Goal: Navigation & Orientation: Find specific page/section

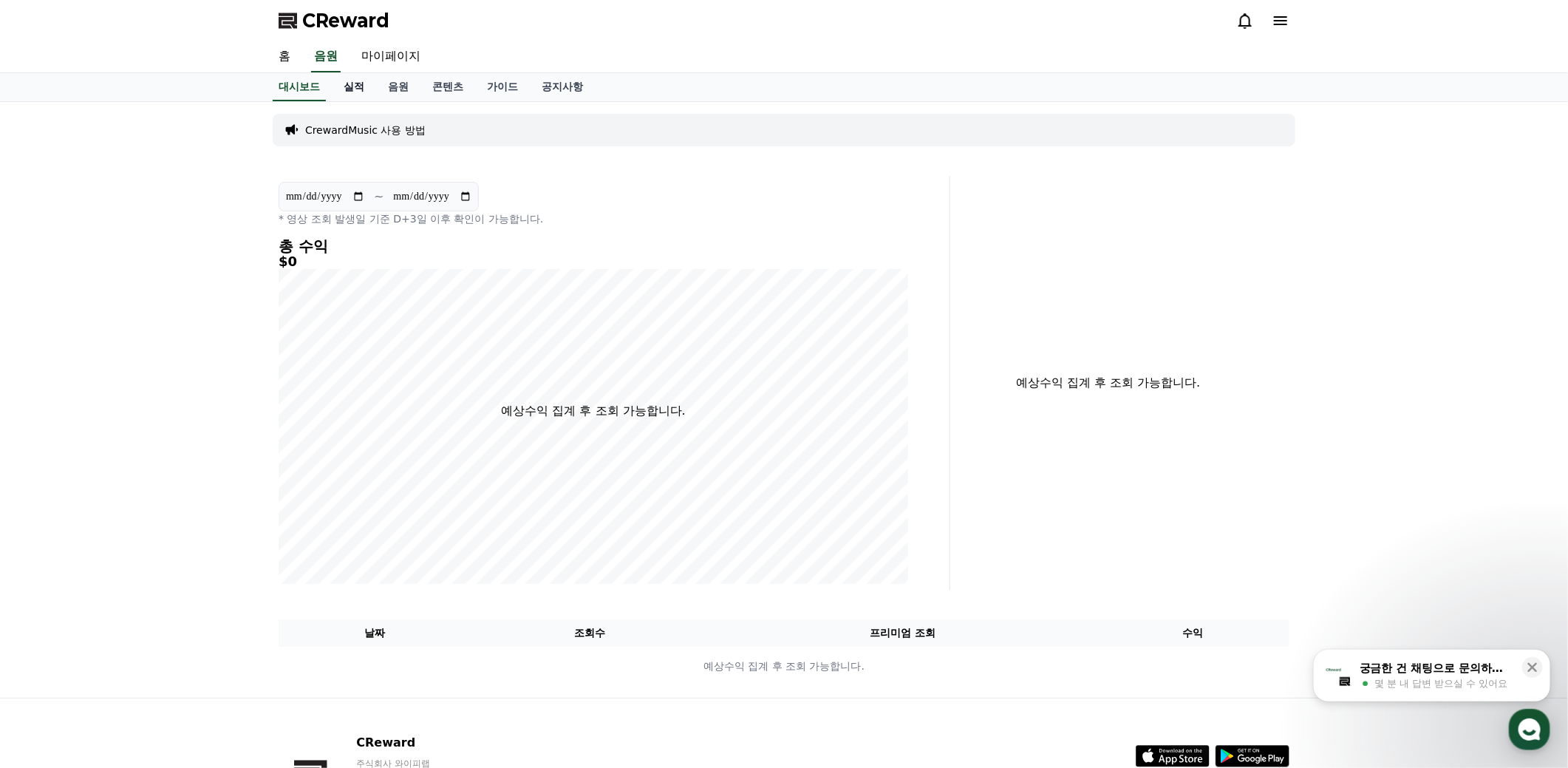
click at [362, 88] on link "실적" at bounding box center [353, 87] width 44 height 29
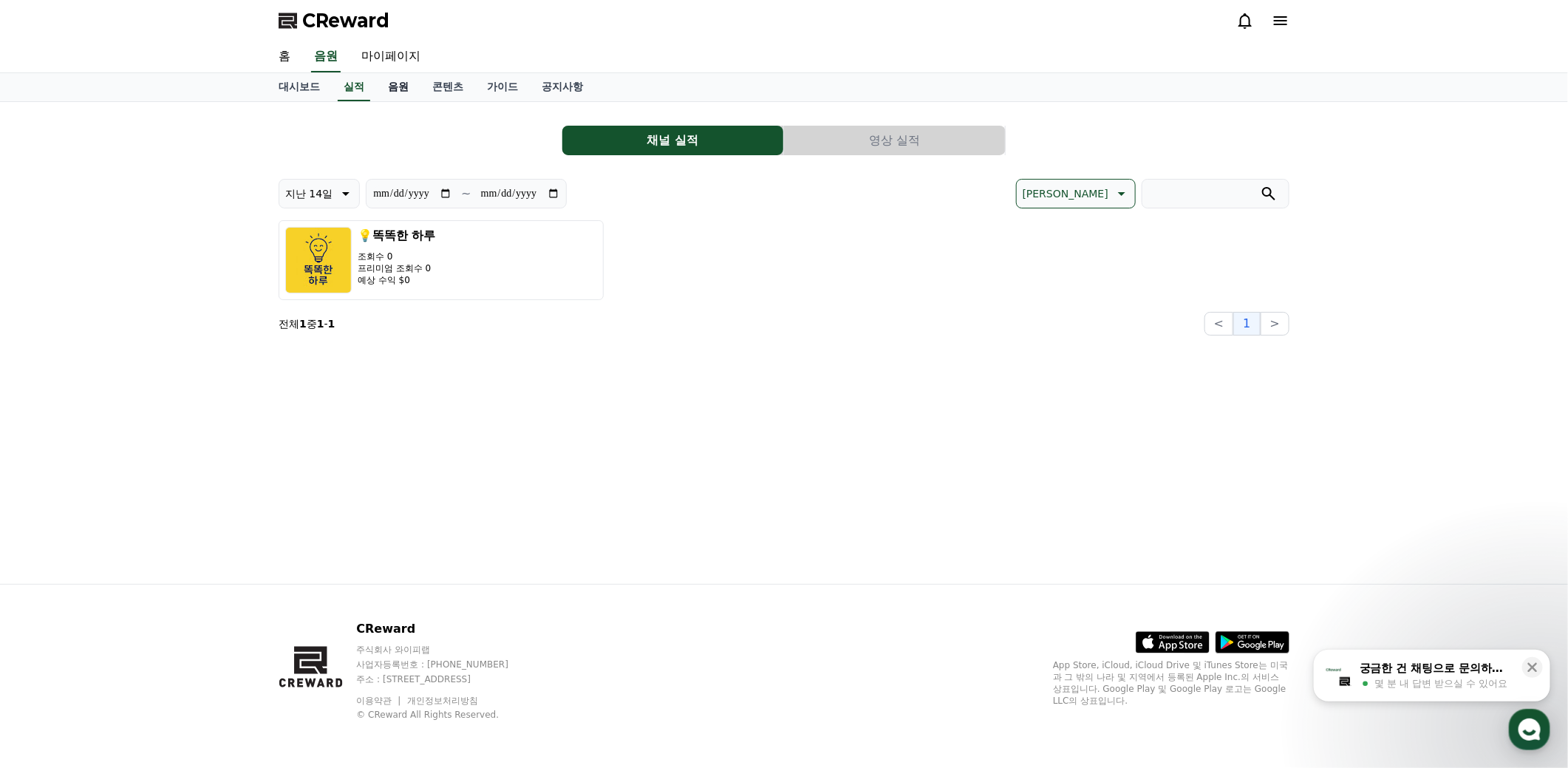
click at [403, 86] on link "음원" at bounding box center [398, 87] width 44 height 29
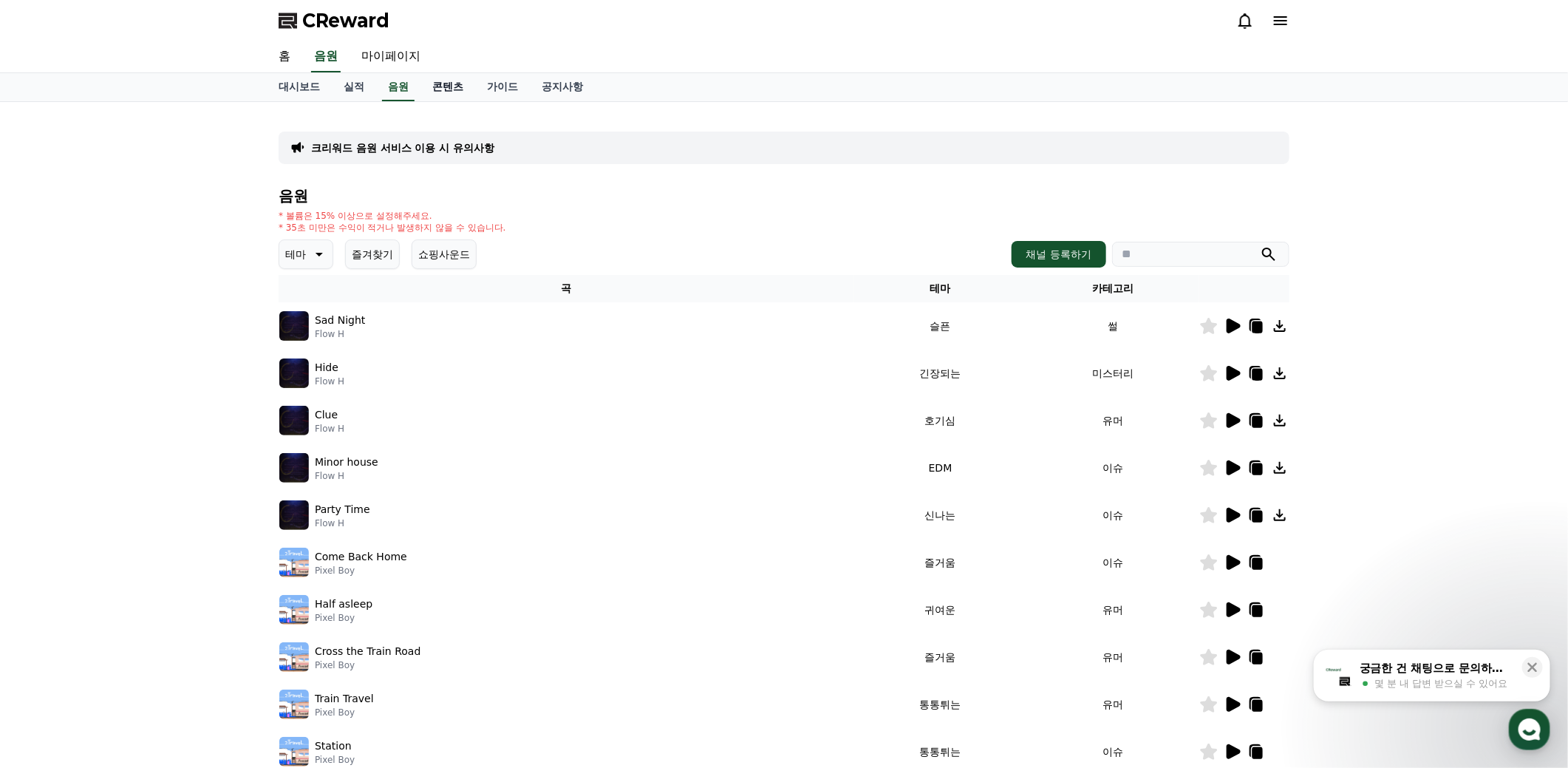
click at [443, 88] on link "콘텐츠" at bounding box center [448, 87] width 55 height 29
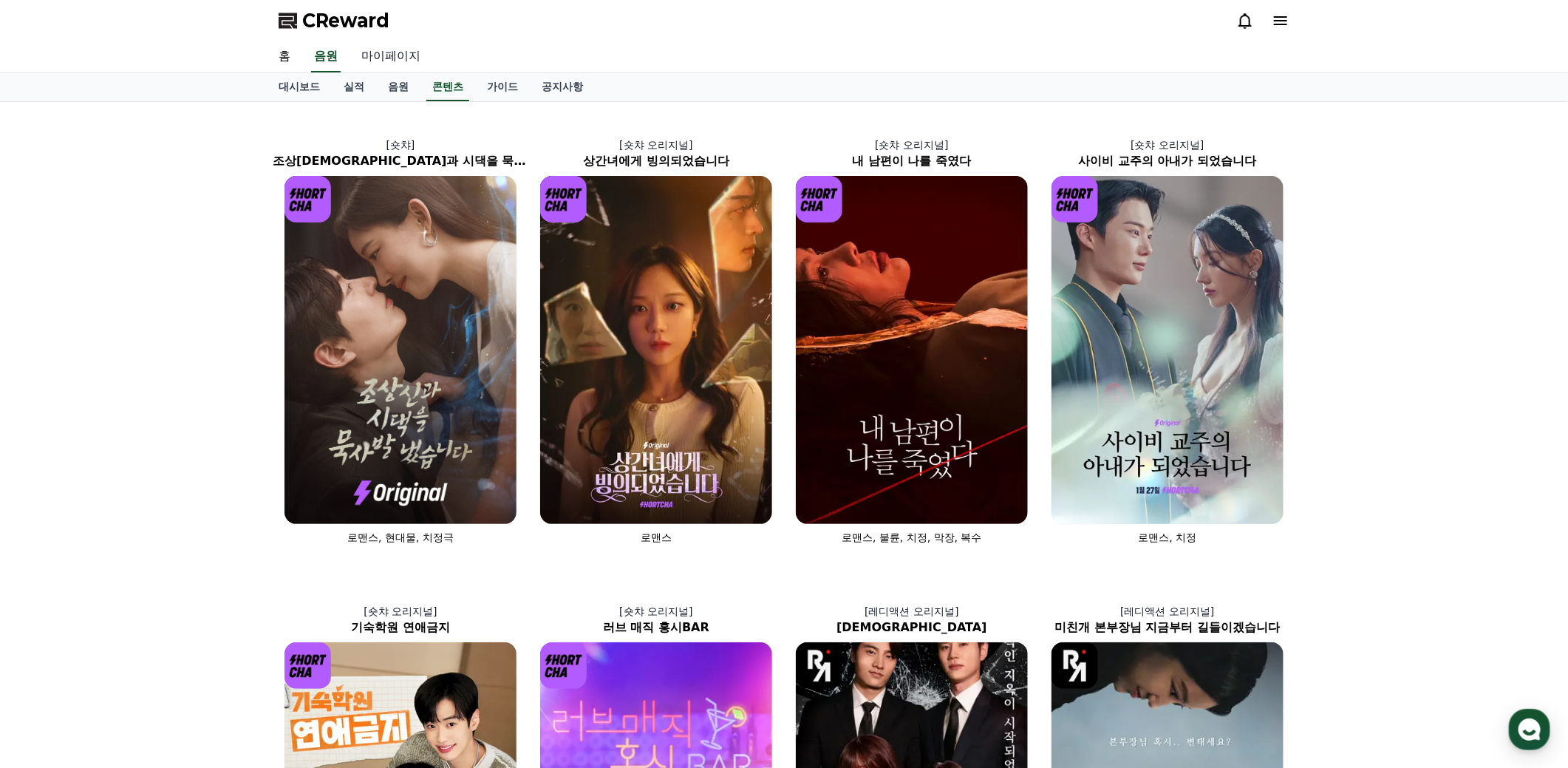
click at [387, 48] on link "마이페이지" at bounding box center [391, 57] width 83 height 32
select select "**********"
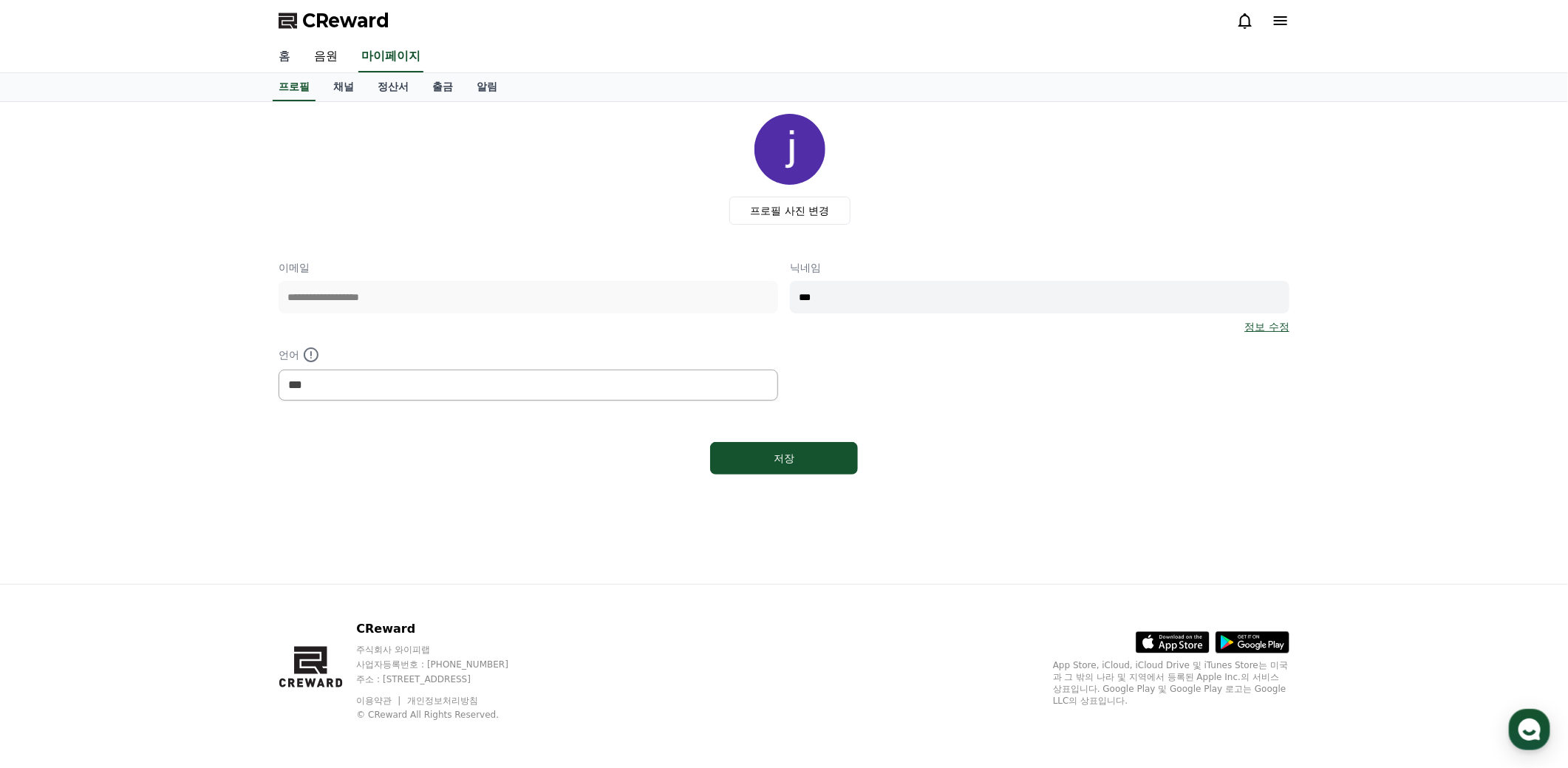
click at [283, 64] on link "홈" at bounding box center [284, 57] width 35 height 32
